Goal: Task Accomplishment & Management: Use online tool/utility

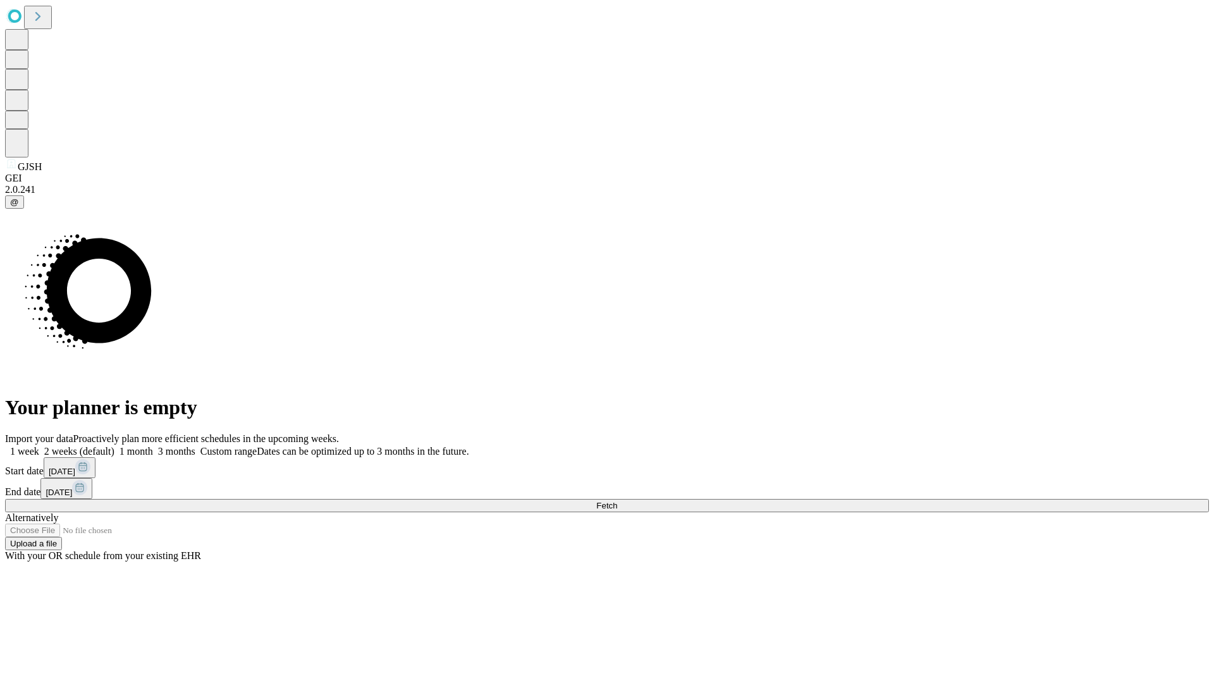
click at [617, 501] on span "Fetch" at bounding box center [606, 505] width 21 height 9
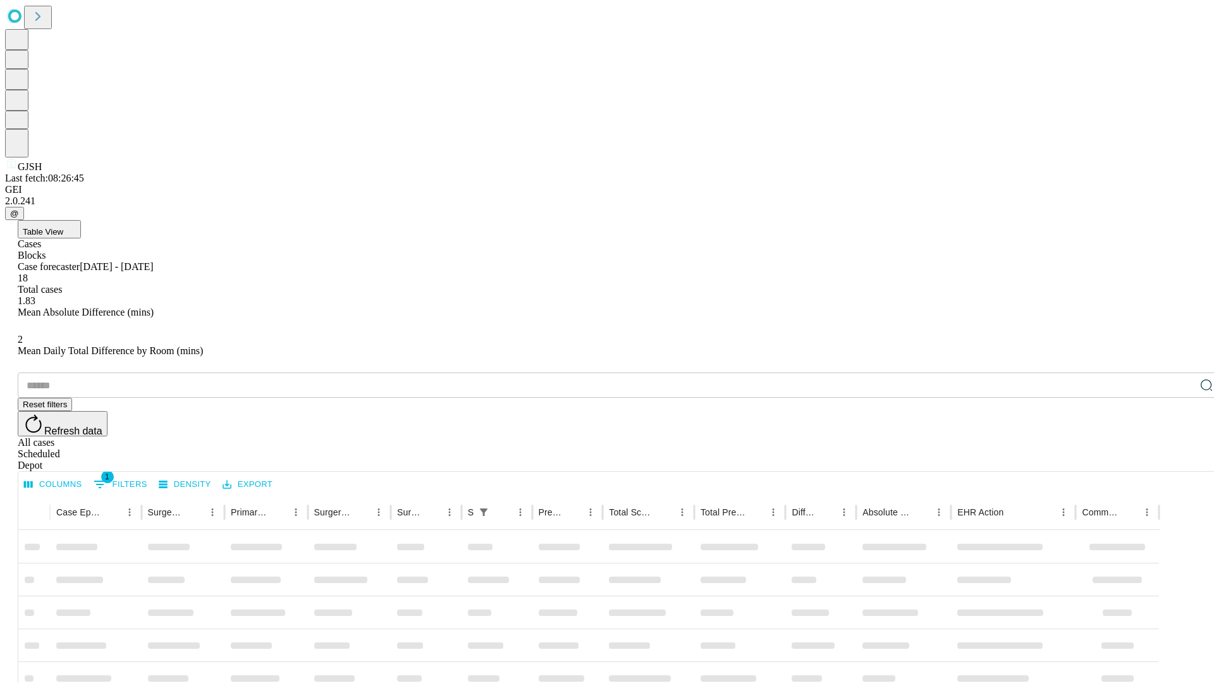
click at [1181, 460] on div "Depot" at bounding box center [620, 465] width 1204 height 11
